Goal: Information Seeking & Learning: Learn about a topic

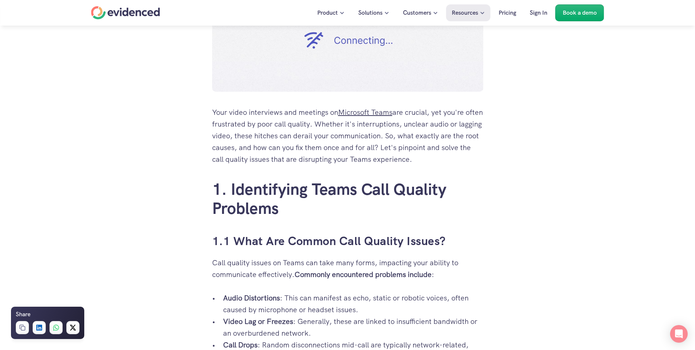
scroll to position [366, 0]
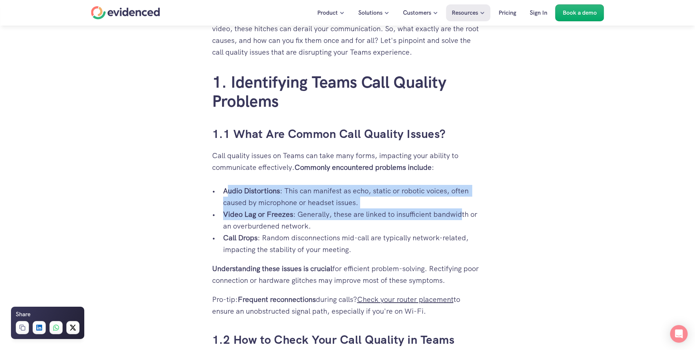
drag, startPoint x: 228, startPoint y: 191, endPoint x: 464, endPoint y: 213, distance: 237.0
click at [464, 213] on ul "Audio Distortions : This can manifest as echo, static or robotic voices, often …" at bounding box center [347, 220] width 271 height 70
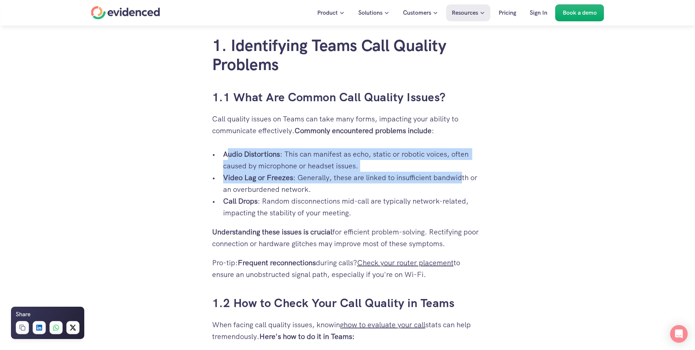
scroll to position [440, 0]
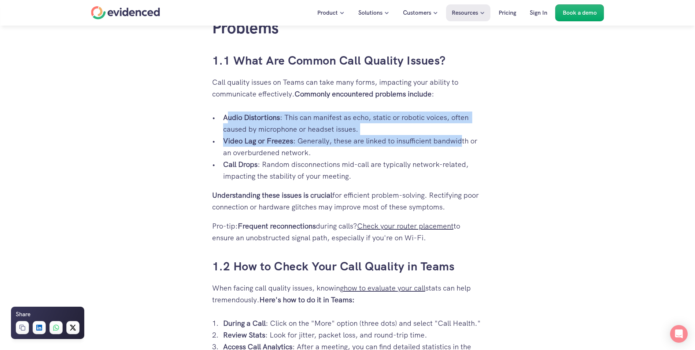
drag, startPoint x: 252, startPoint y: 230, endPoint x: 439, endPoint y: 240, distance: 186.8
click at [439, 240] on p "Pro-tip: Frequent reconnections during calls? Check your router placement to en…" at bounding box center [347, 231] width 271 height 23
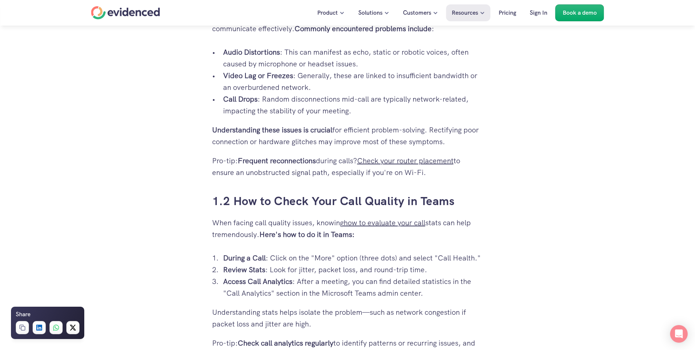
scroll to position [513, 0]
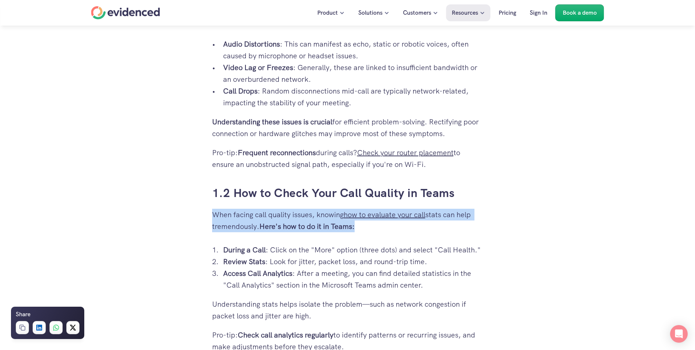
drag, startPoint x: 214, startPoint y: 213, endPoint x: 482, endPoint y: 221, distance: 268.3
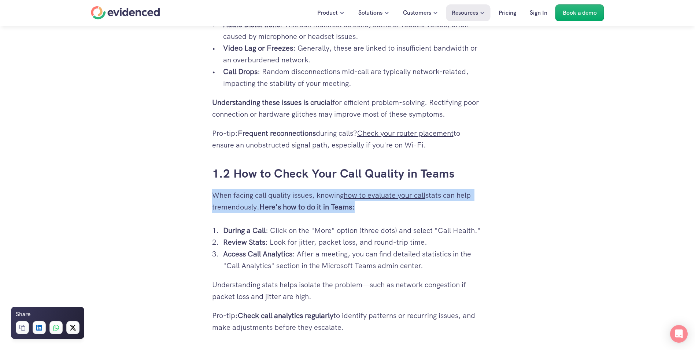
scroll to position [550, 0]
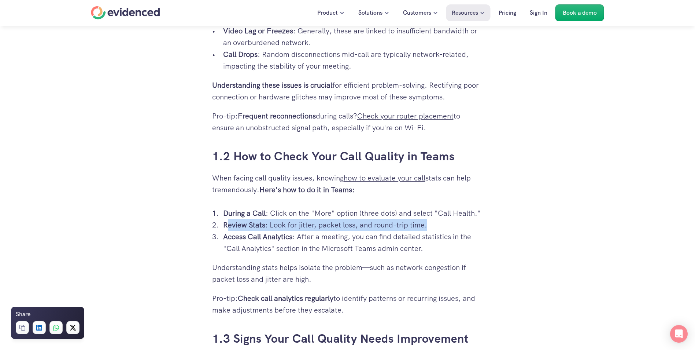
drag, startPoint x: 227, startPoint y: 226, endPoint x: 437, endPoint y: 222, distance: 210.0
click at [437, 222] on p "Review Stats : Look for jitter, packet loss, and round-trip time." at bounding box center [353, 225] width 260 height 12
drag, startPoint x: 573, startPoint y: 248, endPoint x: 542, endPoint y: 257, distance: 32.5
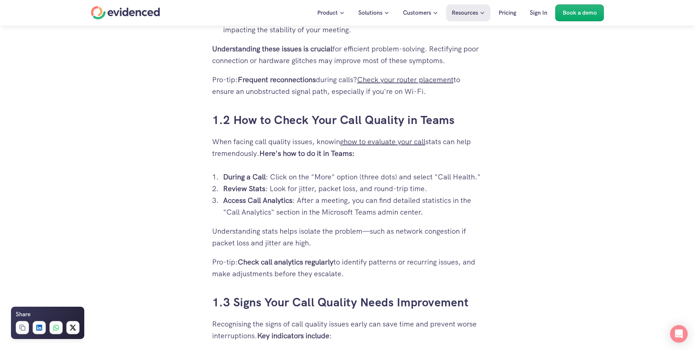
scroll to position [586, 0]
drag, startPoint x: 292, startPoint y: 263, endPoint x: 425, endPoint y: 263, distance: 133.4
click at [425, 263] on p "Pro-tip: Check call analytics regularly to identify patterns or recurring issue…" at bounding box center [347, 266] width 271 height 23
drag, startPoint x: 225, startPoint y: 273, endPoint x: 358, endPoint y: 277, distance: 132.7
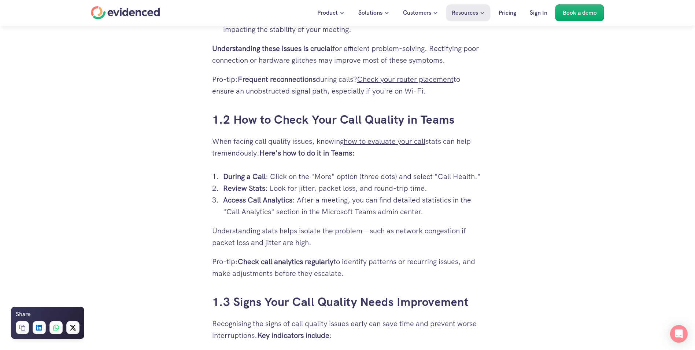
click at [358, 277] on p "Pro-tip: Check call analytics regularly to identify patterns or recurring issue…" at bounding box center [347, 266] width 271 height 23
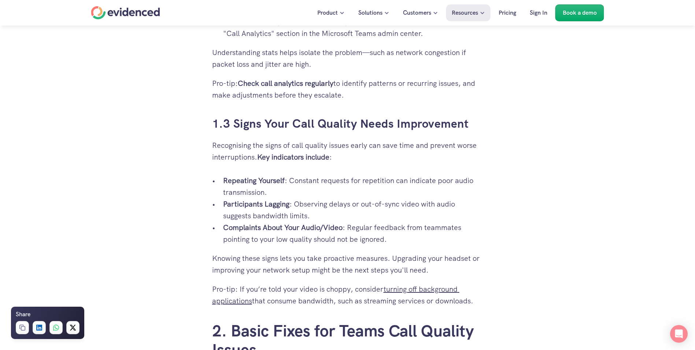
scroll to position [769, 0]
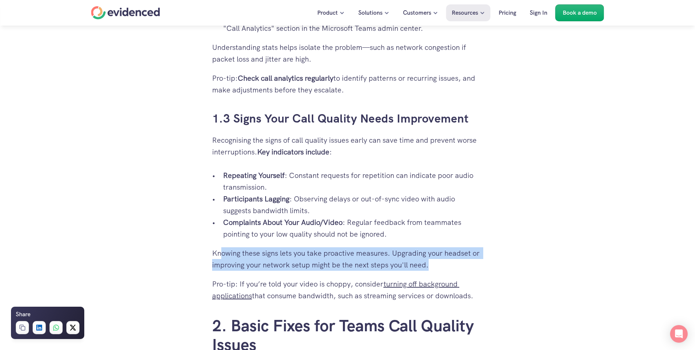
drag, startPoint x: 221, startPoint y: 254, endPoint x: 456, endPoint y: 263, distance: 235.1
click at [456, 263] on p "Knowing these signs lets you take proactive measures. Upgrading your headset or…" at bounding box center [347, 258] width 271 height 23
click at [454, 263] on p "Knowing these signs lets you take proactive measures. Upgrading your headset or…" at bounding box center [347, 258] width 271 height 23
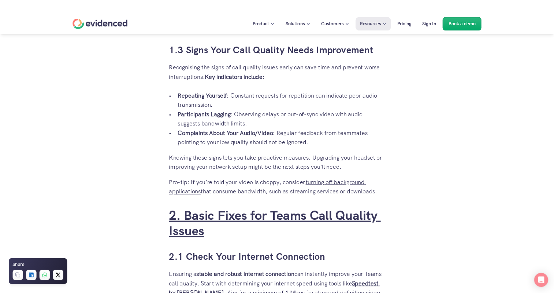
scroll to position [843, 0]
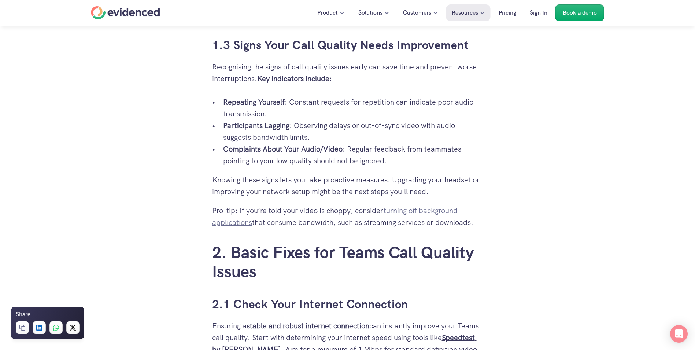
click at [418, 209] on link "turning off background applications" at bounding box center [335, 216] width 247 height 21
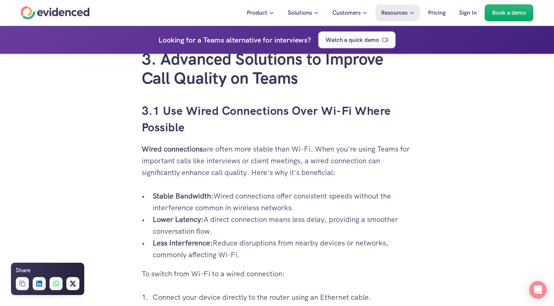
scroll to position [1649, 0]
